Goal: Contribute content

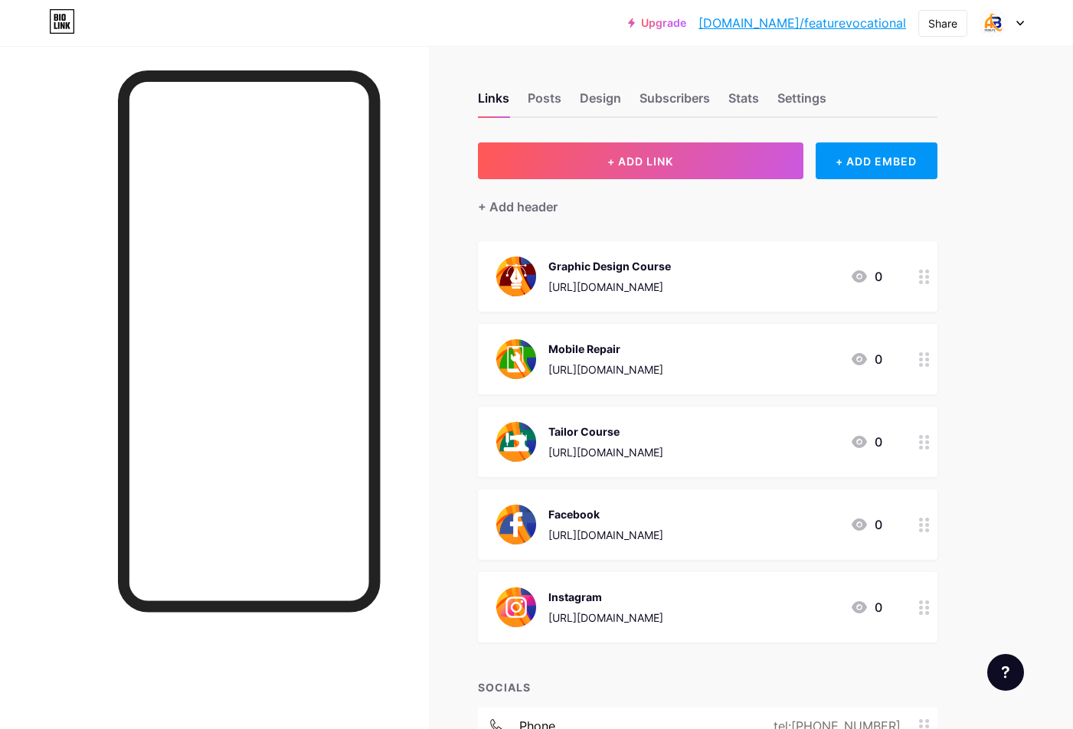
click at [646, 182] on div "+ Add header" at bounding box center [708, 198] width 460 height 38
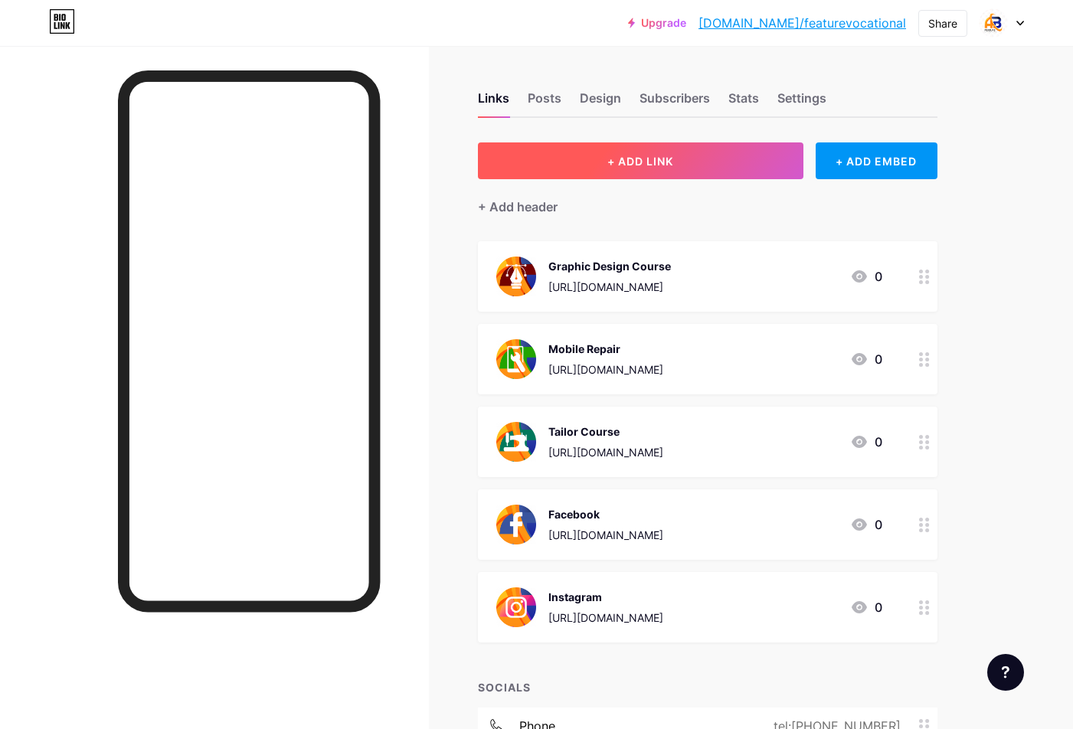
click at [650, 172] on button "+ ADD LINK" at bounding box center [641, 160] width 326 height 37
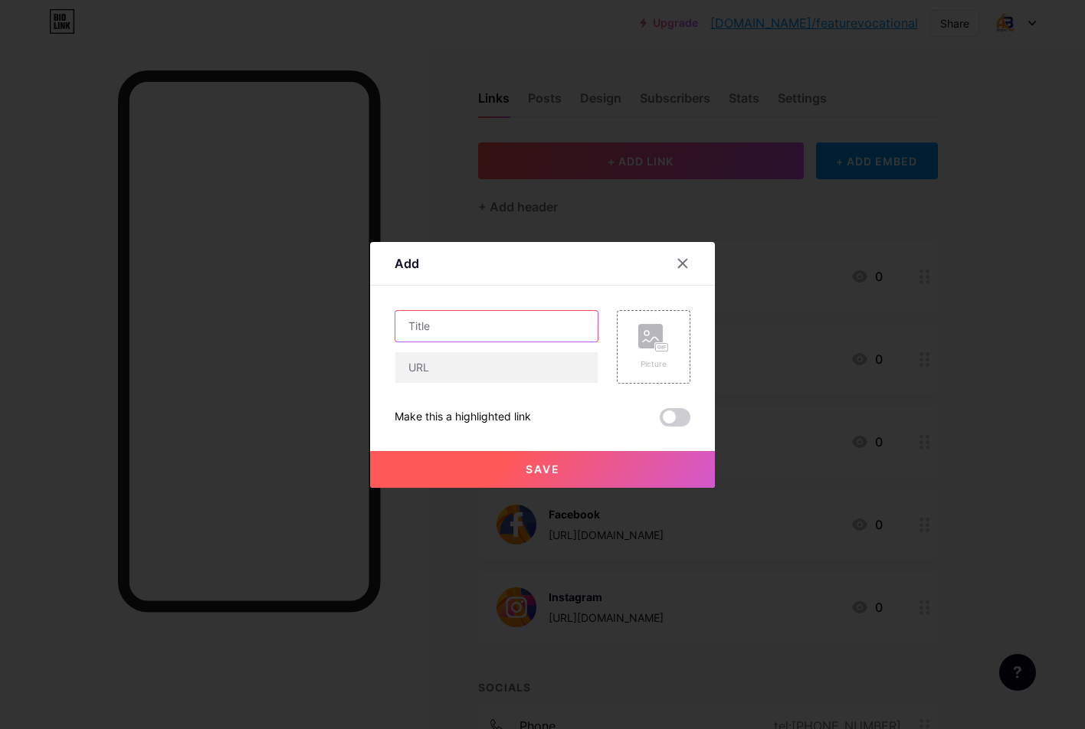
click at [487, 328] on input "text" at bounding box center [496, 326] width 202 height 31
type input "Location"
click at [467, 377] on input "text" at bounding box center [496, 367] width 202 height 31
paste input "[URL][DOMAIN_NAME]"
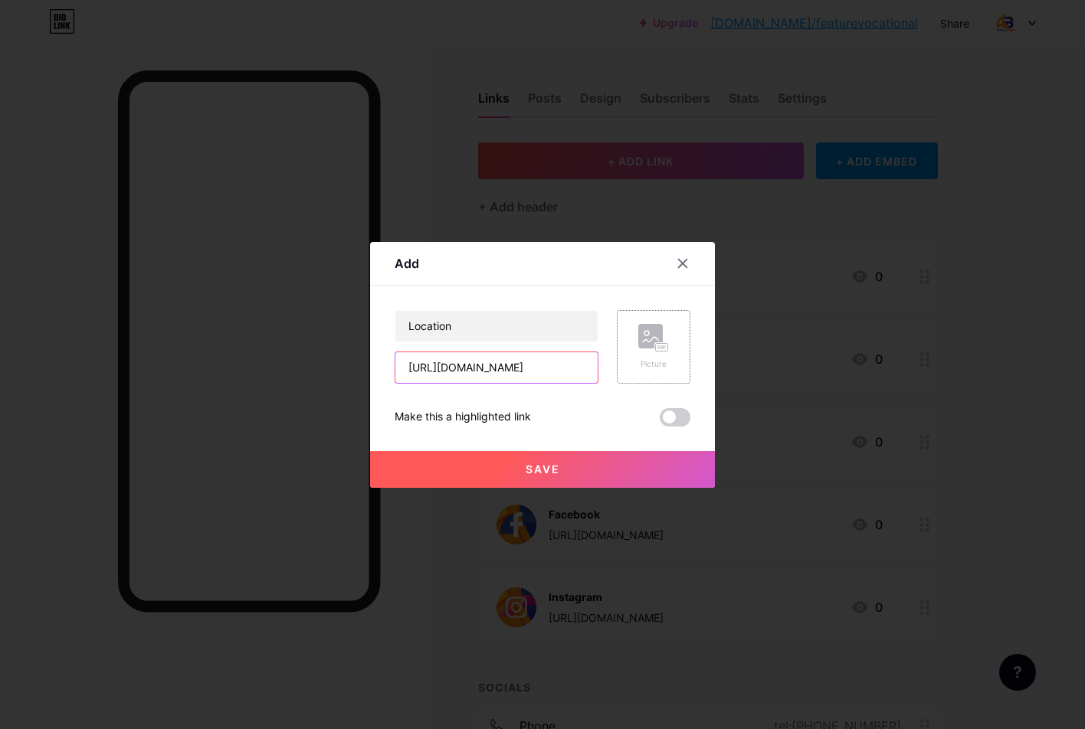
type input "[URL][DOMAIN_NAME]"
click at [644, 327] on rect at bounding box center [650, 336] width 25 height 25
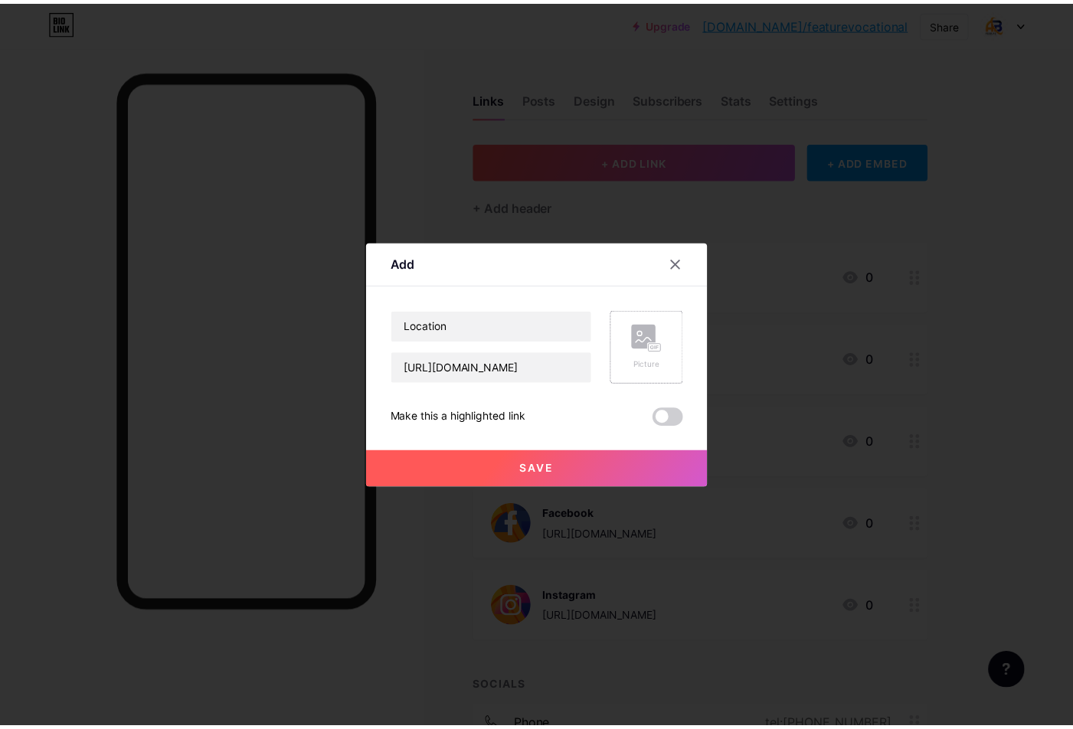
scroll to position [0, 0]
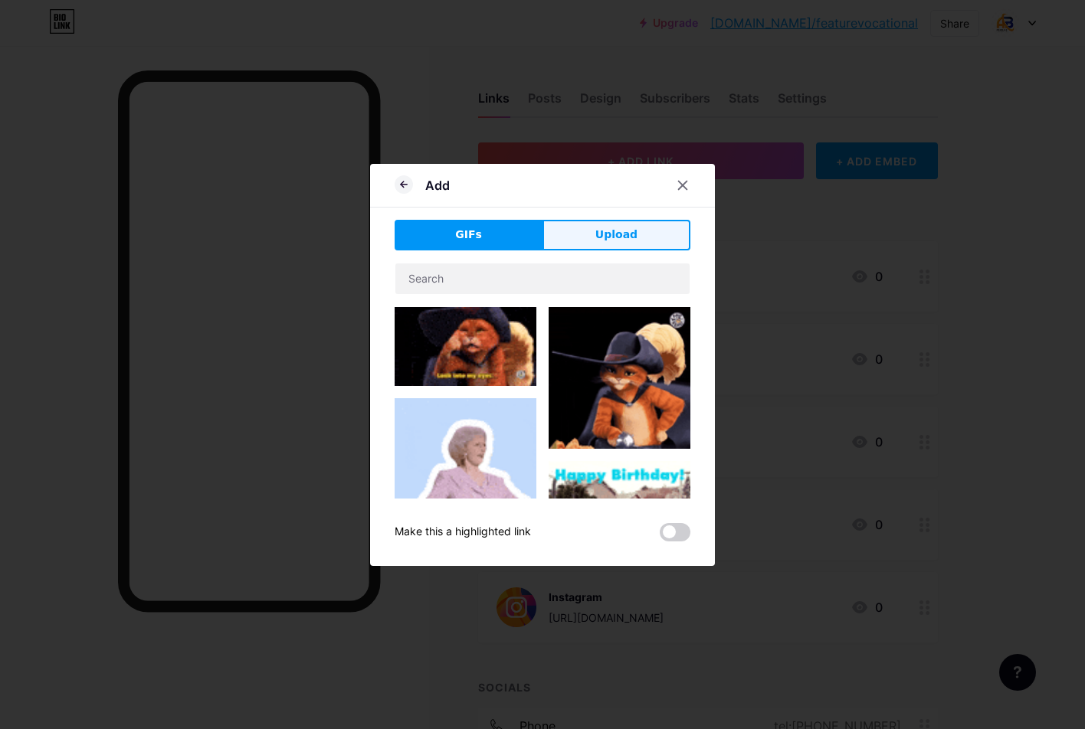
click at [599, 228] on span "Upload" at bounding box center [616, 235] width 42 height 16
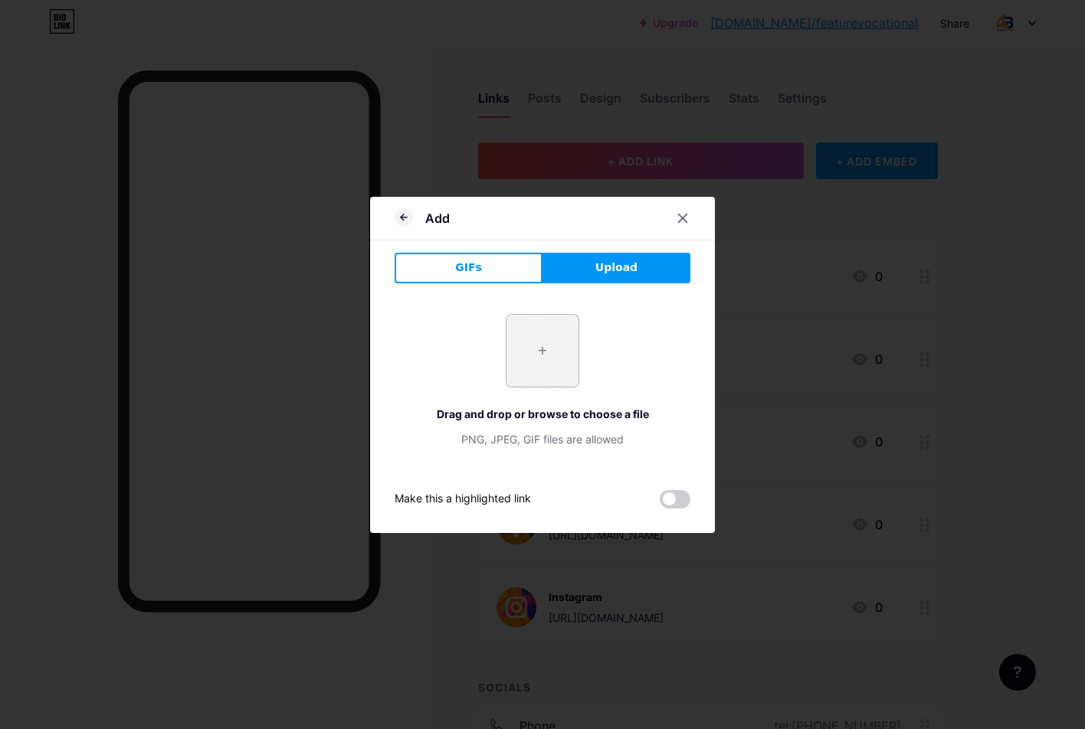
click at [543, 337] on input "file" at bounding box center [542, 351] width 72 height 72
type input "C:\fakepath\Location.png"
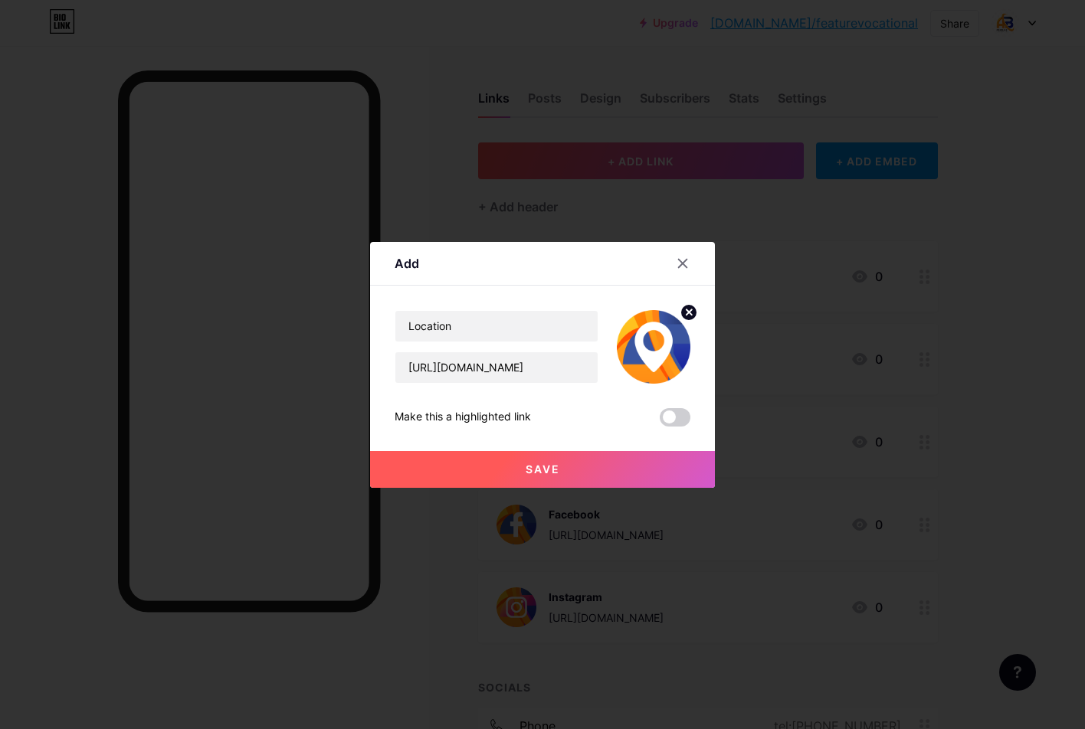
click at [530, 464] on span "Save" at bounding box center [542, 469] width 34 height 13
